Goal: Transaction & Acquisition: Purchase product/service

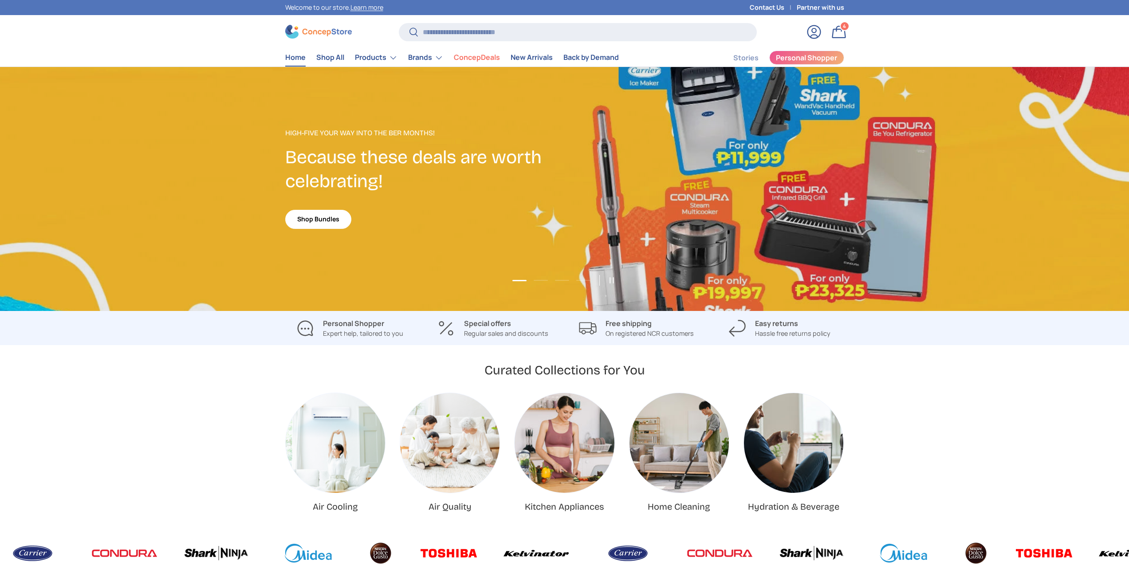
scroll to position [2295, 3627]
click at [841, 27] on div "4 4 items" at bounding box center [845, 26] width 8 height 8
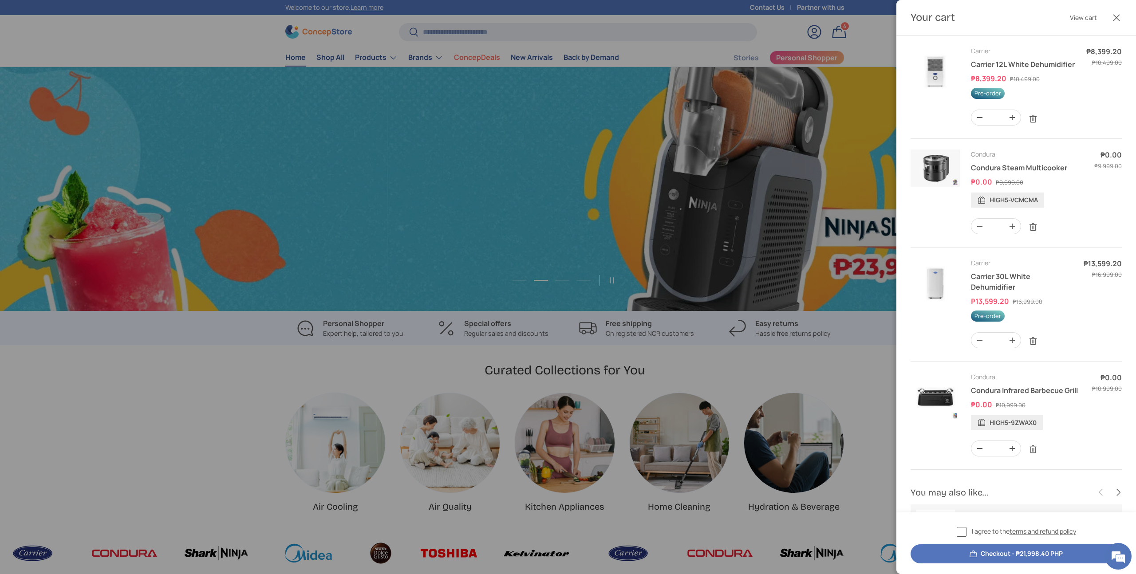
scroll to position [0, 1129]
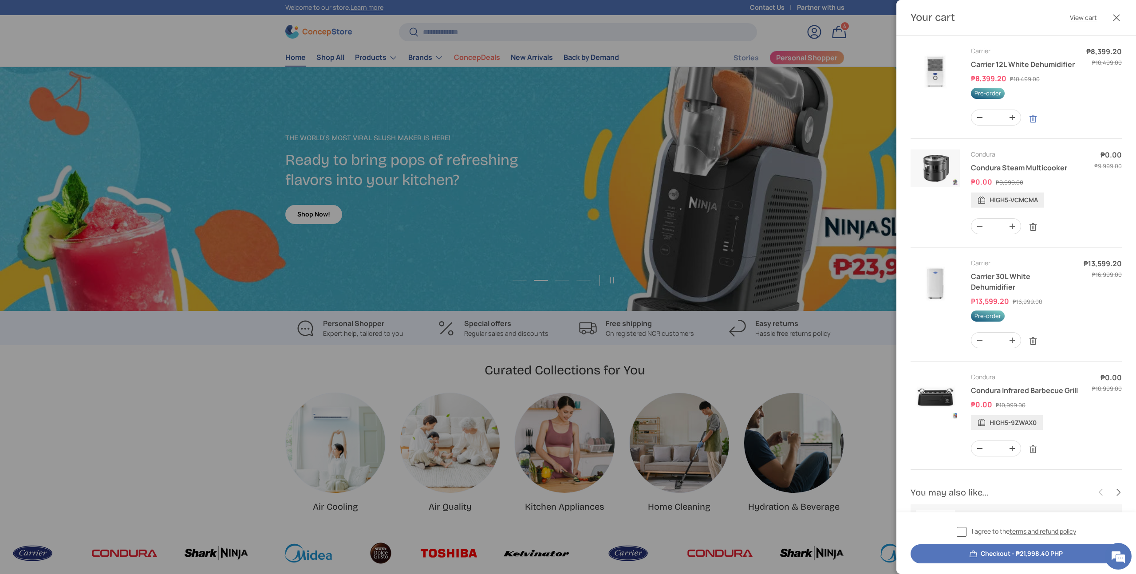
click at [1034, 120] on link "Remove" at bounding box center [1032, 118] width 17 height 17
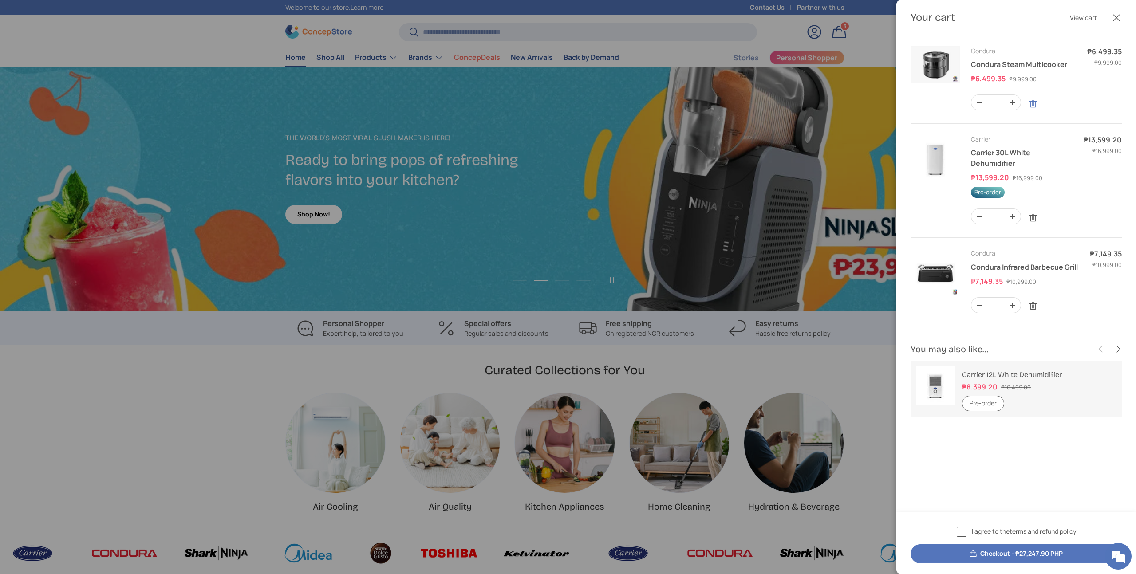
click at [1031, 103] on link "Remove" at bounding box center [1032, 103] width 17 height 17
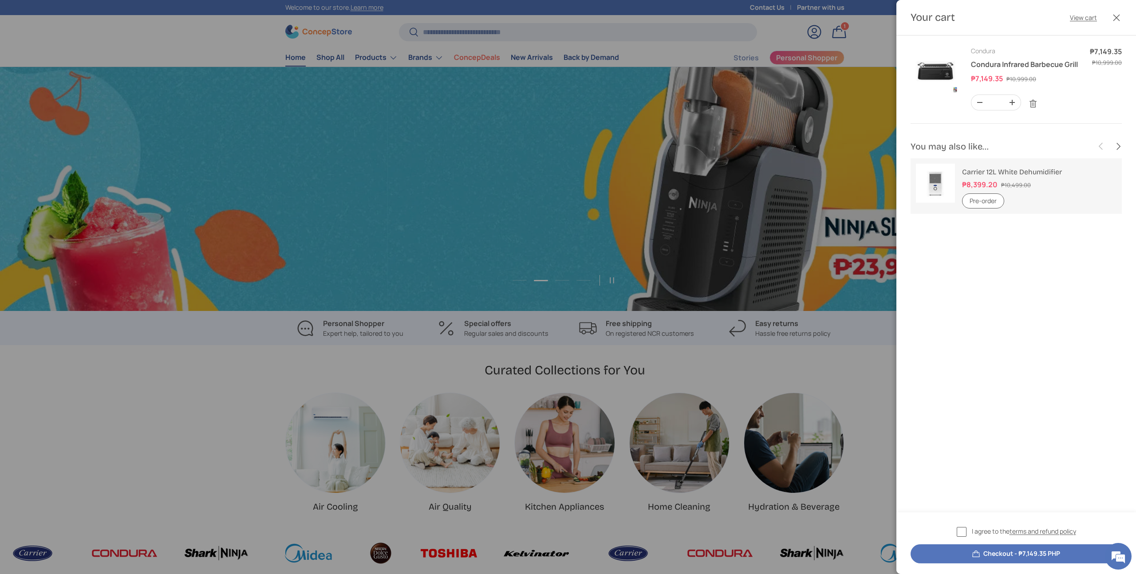
scroll to position [0, 2258]
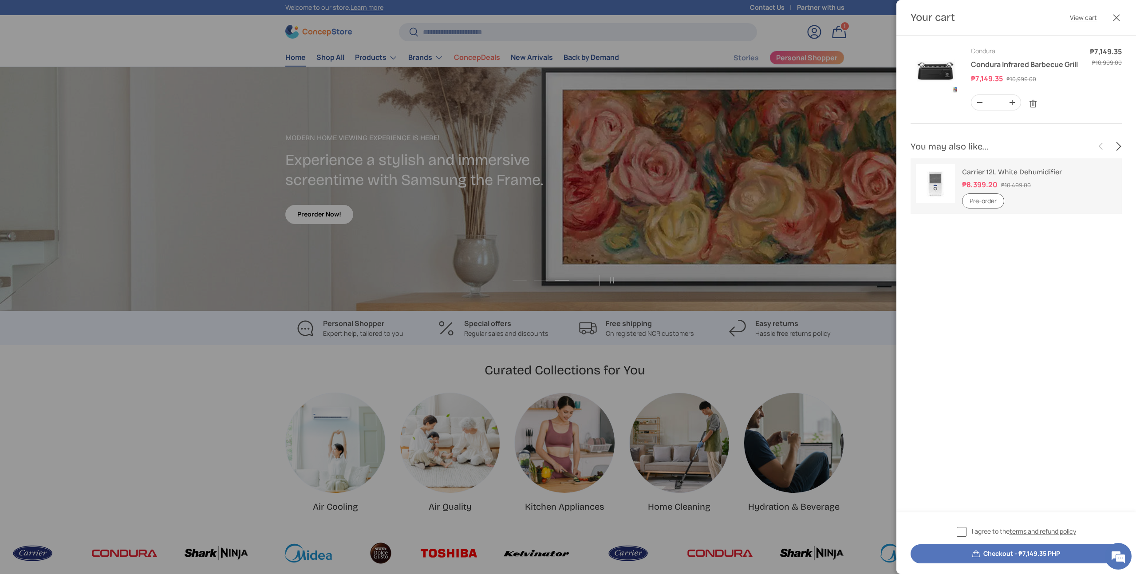
click at [1120, 144] on button "Next" at bounding box center [1117, 146] width 17 height 17
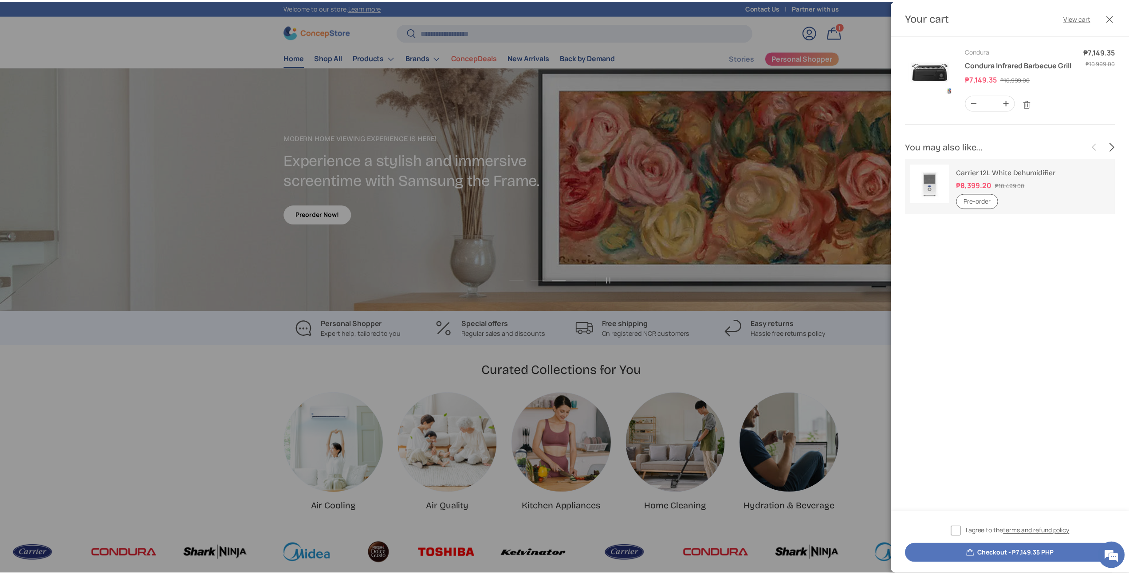
scroll to position [0, 0]
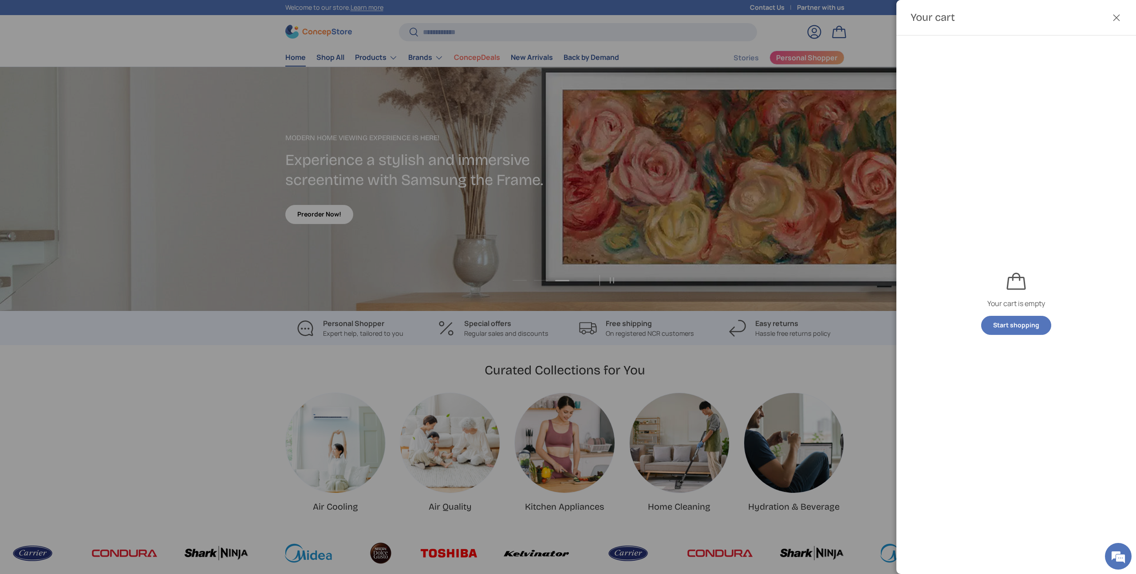
click at [769, 231] on div at bounding box center [568, 287] width 1136 height 574
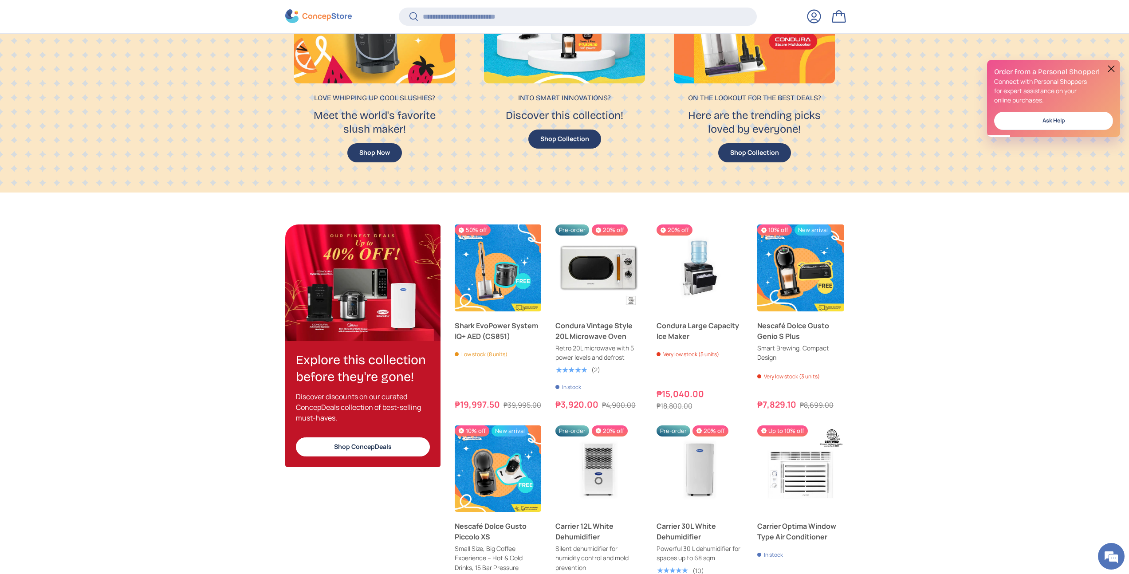
scroll to position [828, 0]
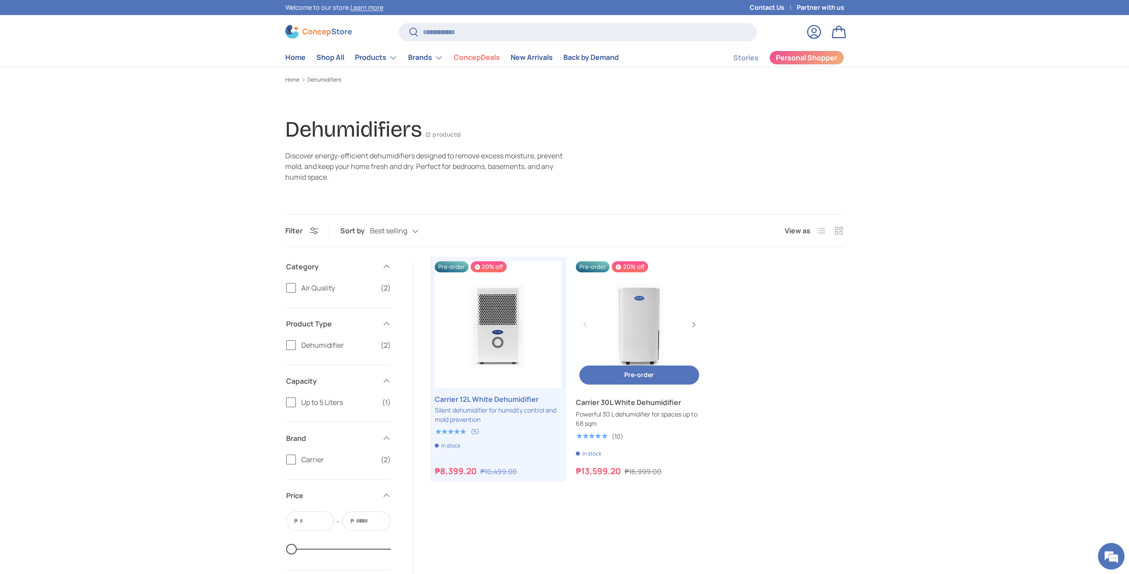
click at [623, 328] on link "Carrier 30L White Dehumidifier" at bounding box center [639, 324] width 127 height 127
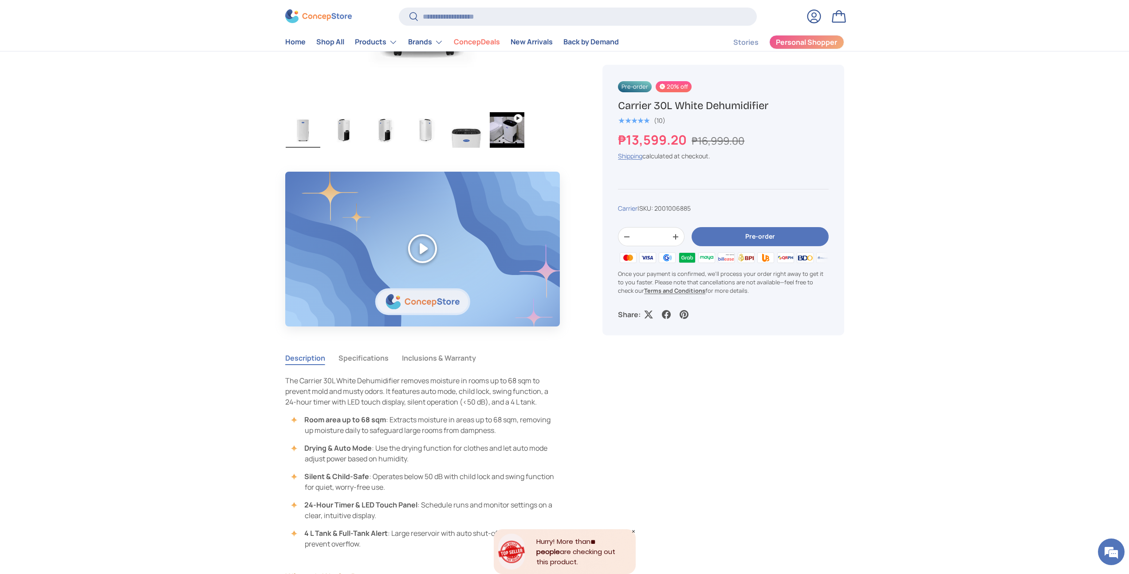
scroll to position [246, 0]
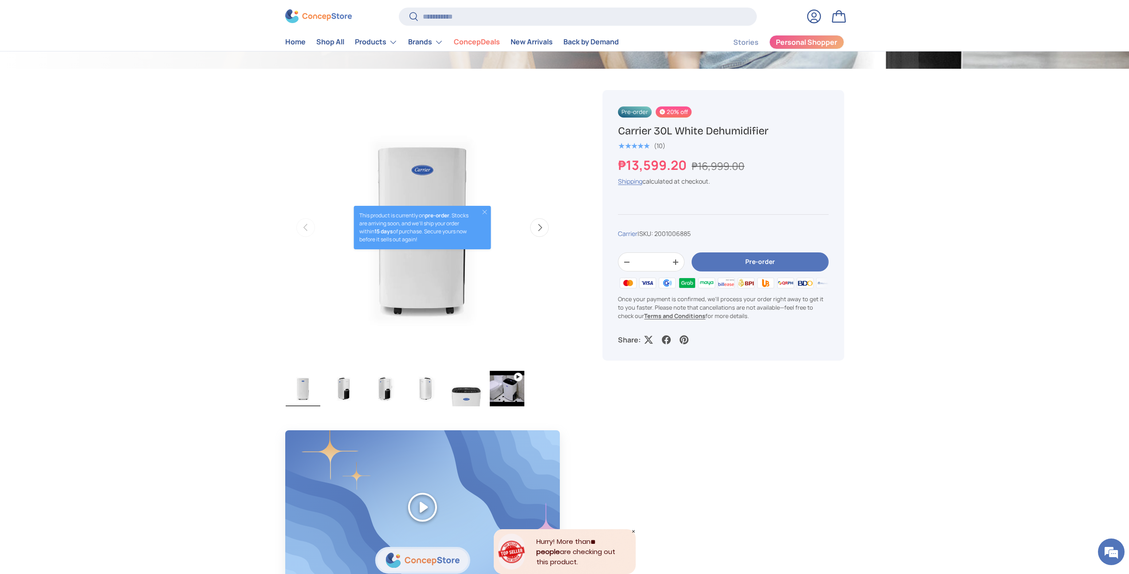
click at [333, 12] on img at bounding box center [318, 17] width 67 height 14
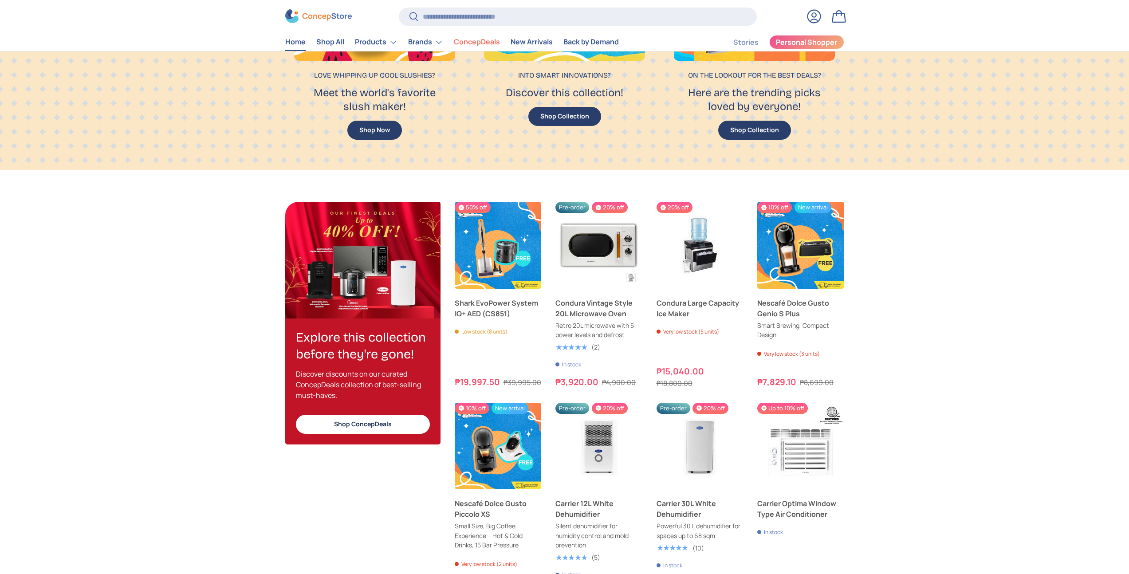
scroll to position [2295, 3627]
click at [804, 276] on span "Add to cart" at bounding box center [801, 275] width 34 height 8
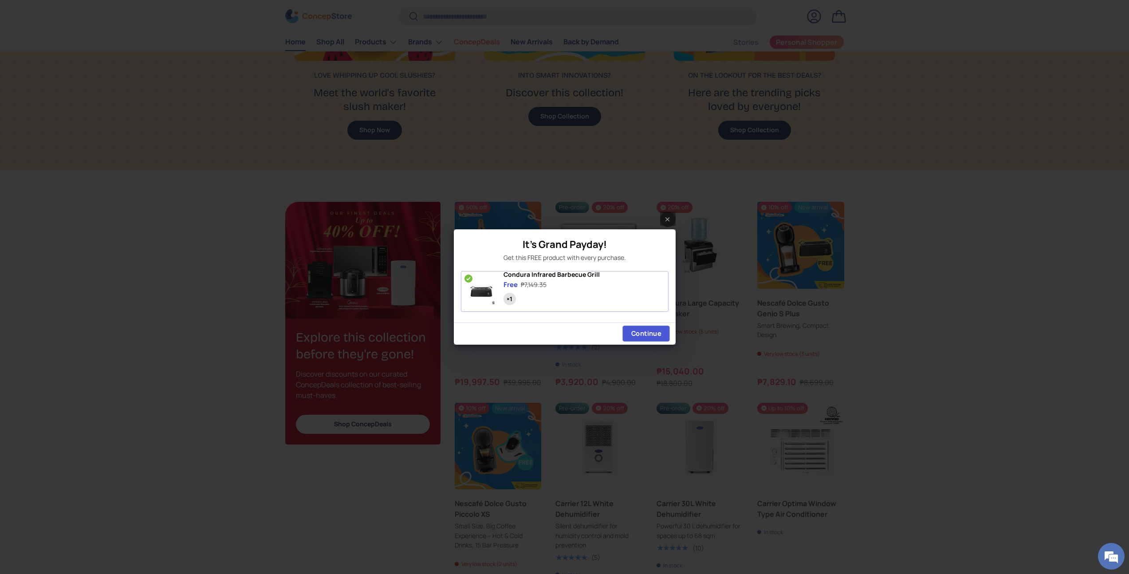
click at [663, 338] on button "Continue" at bounding box center [645, 334] width 47 height 16
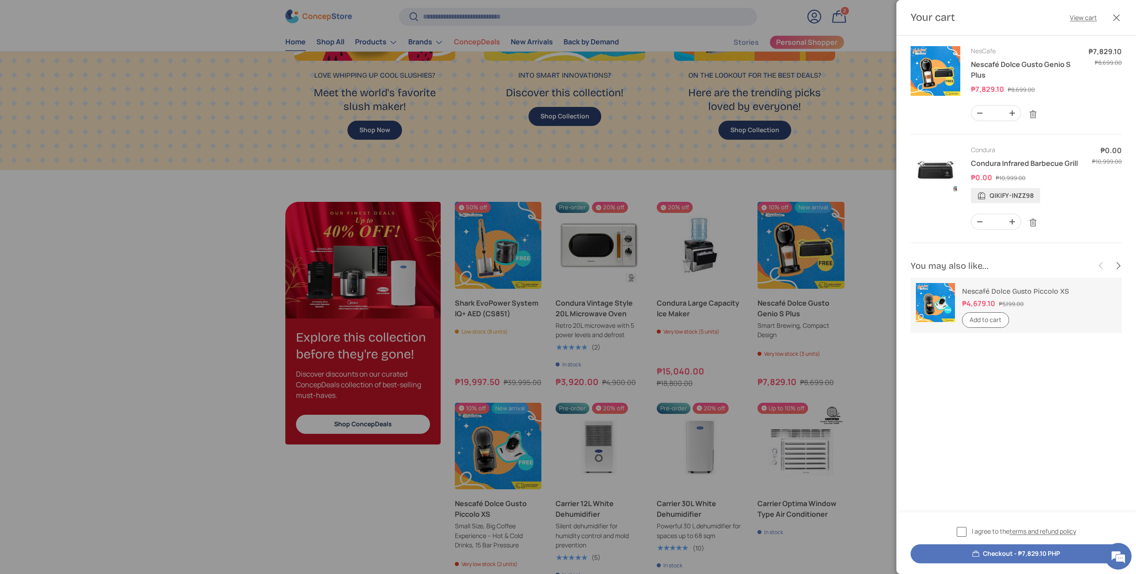
scroll to position [0, 0]
click at [1017, 354] on product-recommendations "You may also like... Previous Next Nescafé Dolce Gusto Piccolo XS ₱4,679.10 ₱5,…" at bounding box center [1016, 307] width 240 height 100
click at [986, 317] on button "Add to cart" at bounding box center [985, 320] width 47 height 16
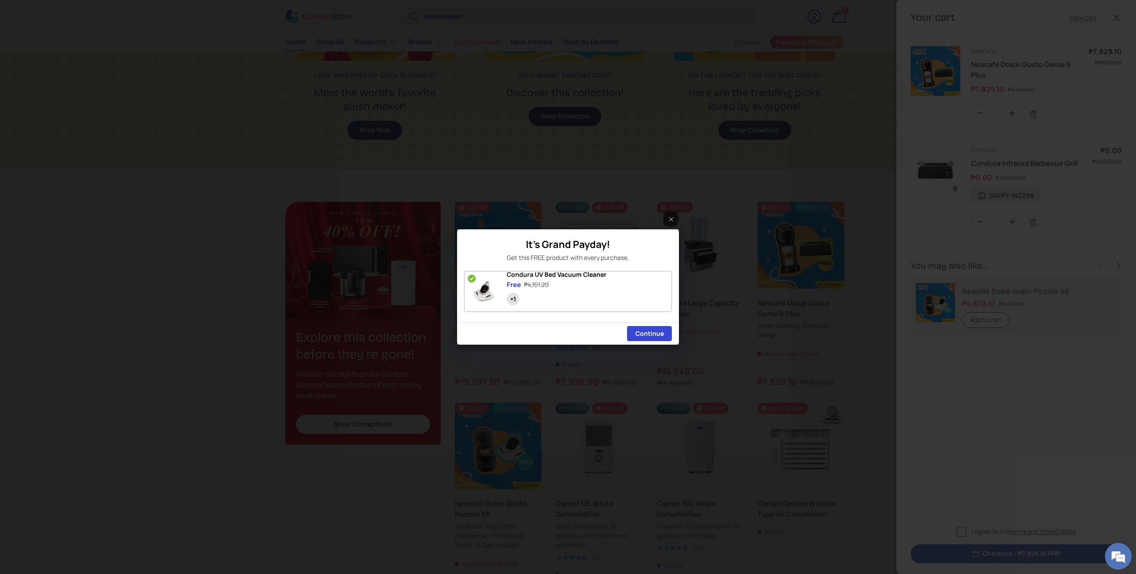
drag, startPoint x: 648, startPoint y: 292, endPoint x: 579, endPoint y: 296, distance: 69.3
click at [579, 296] on div "Condura UV Bed Vacuum Cleaner Free ₱4,151.20 ×1" at bounding box center [589, 289] width 165 height 36
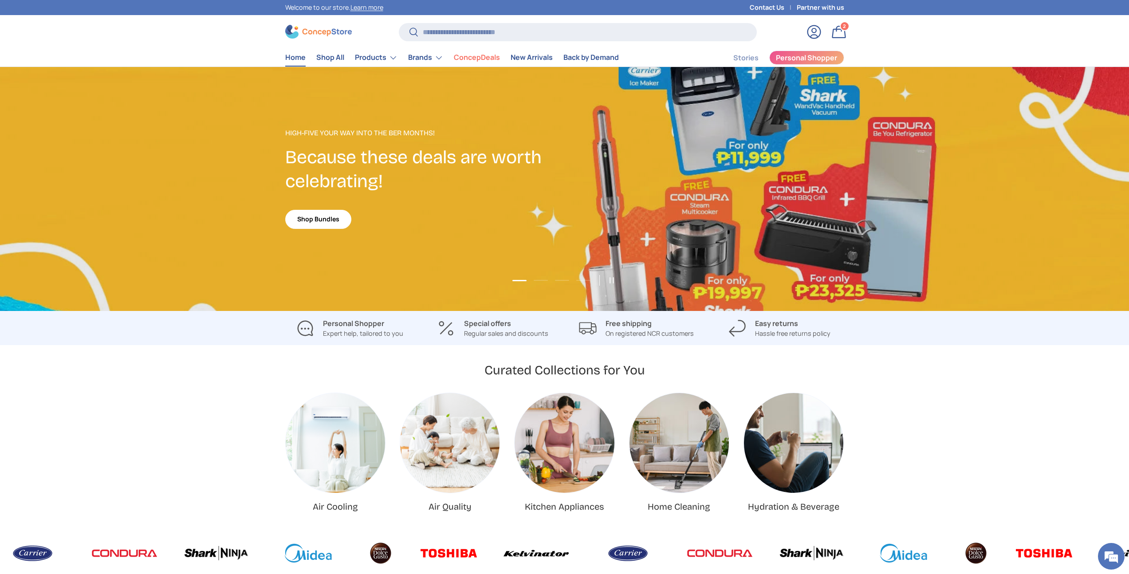
click at [842, 36] on link "Bag 2 2 items" at bounding box center [839, 32] width 20 height 20
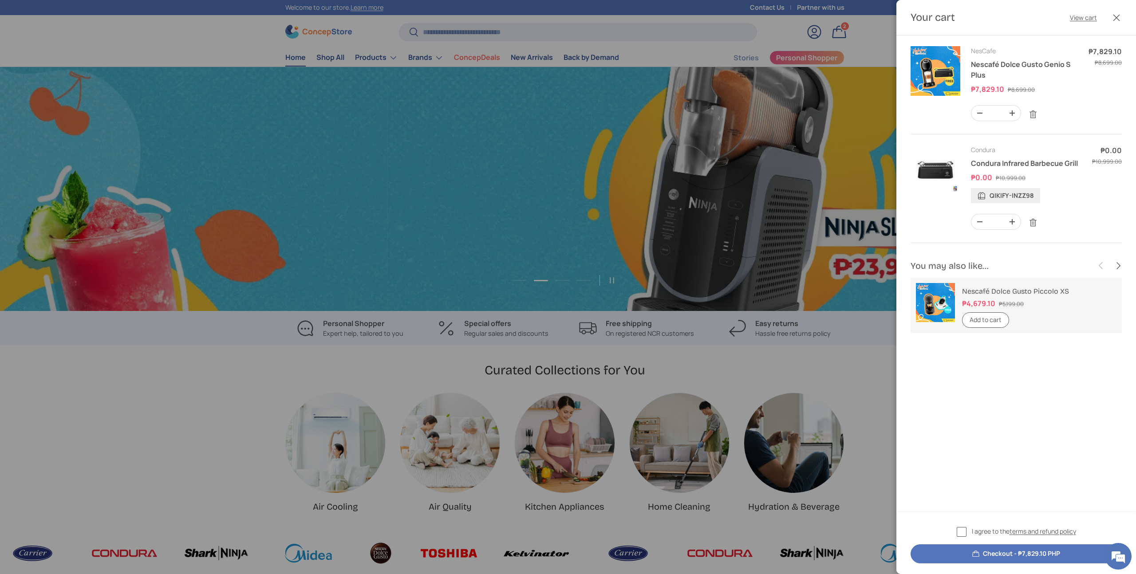
scroll to position [0, 2258]
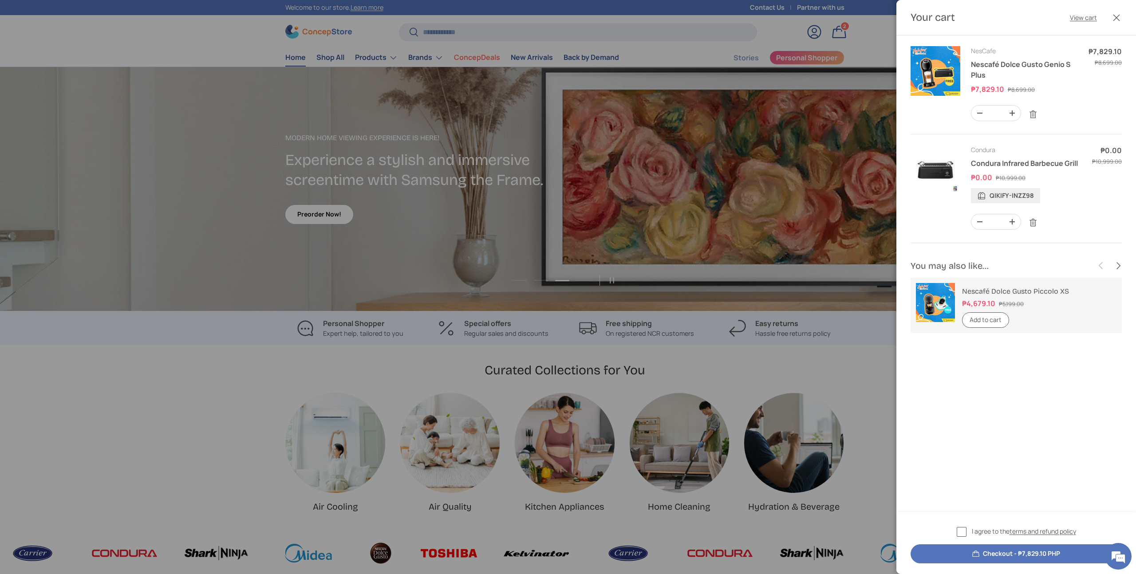
click at [994, 338] on li "Nescafé Dolce Gusto Piccolo XS ₱4,679.10 ₱5,199.00 Unit price / Unavailable Add…" at bounding box center [1015, 311] width 211 height 66
click at [983, 322] on button "Add to cart" at bounding box center [985, 320] width 47 height 16
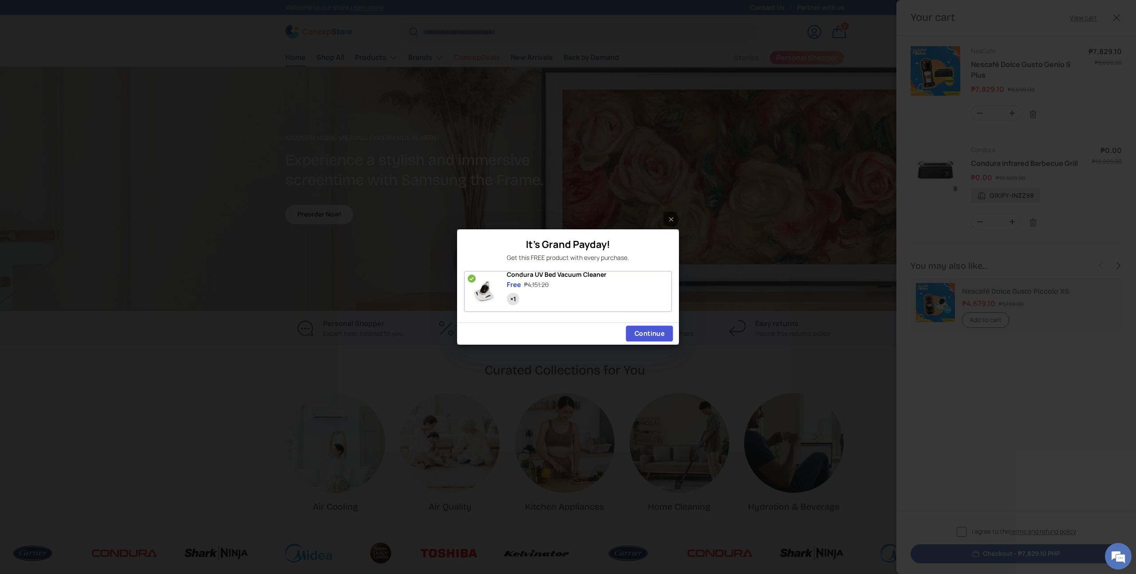
click at [637, 336] on span "Continue" at bounding box center [649, 333] width 30 height 8
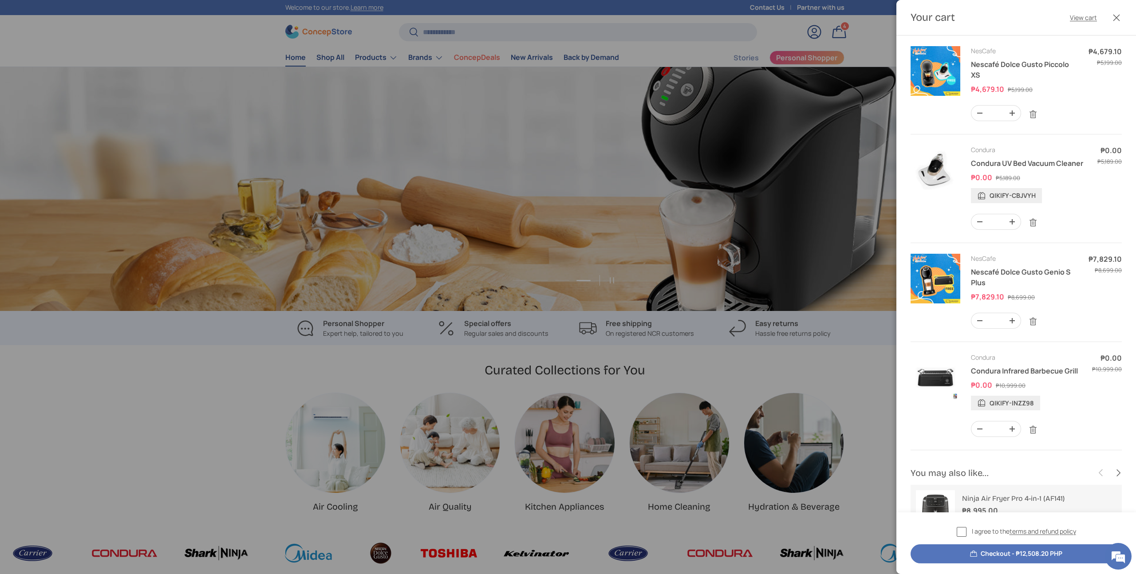
scroll to position [0, 0]
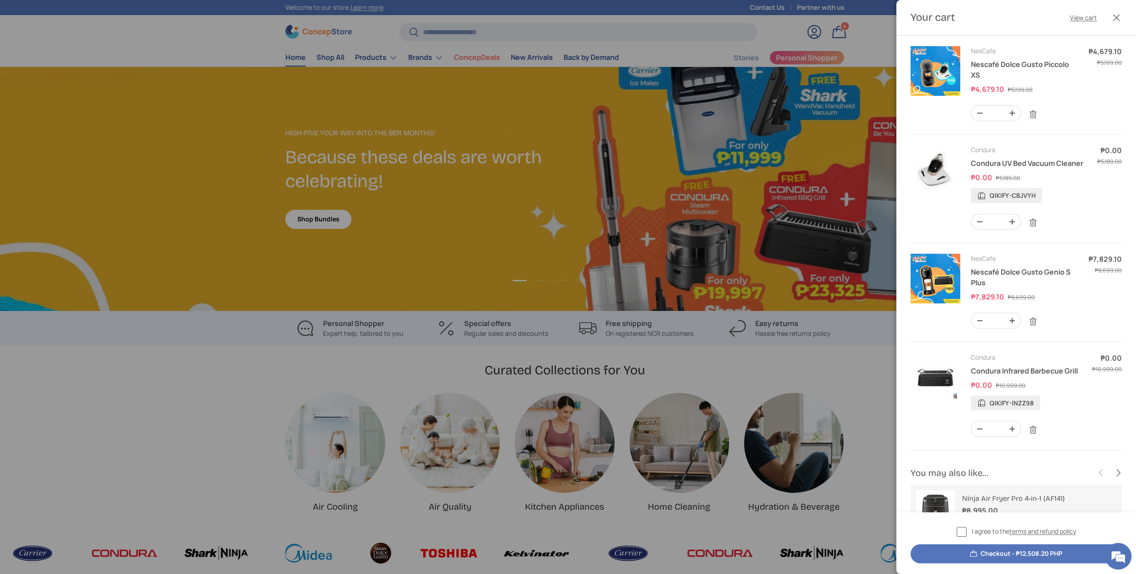
click at [1051, 219] on td "Qty - * +" at bounding box center [1028, 219] width 114 height 25
